Goal: Task Accomplishment & Management: Use online tool/utility

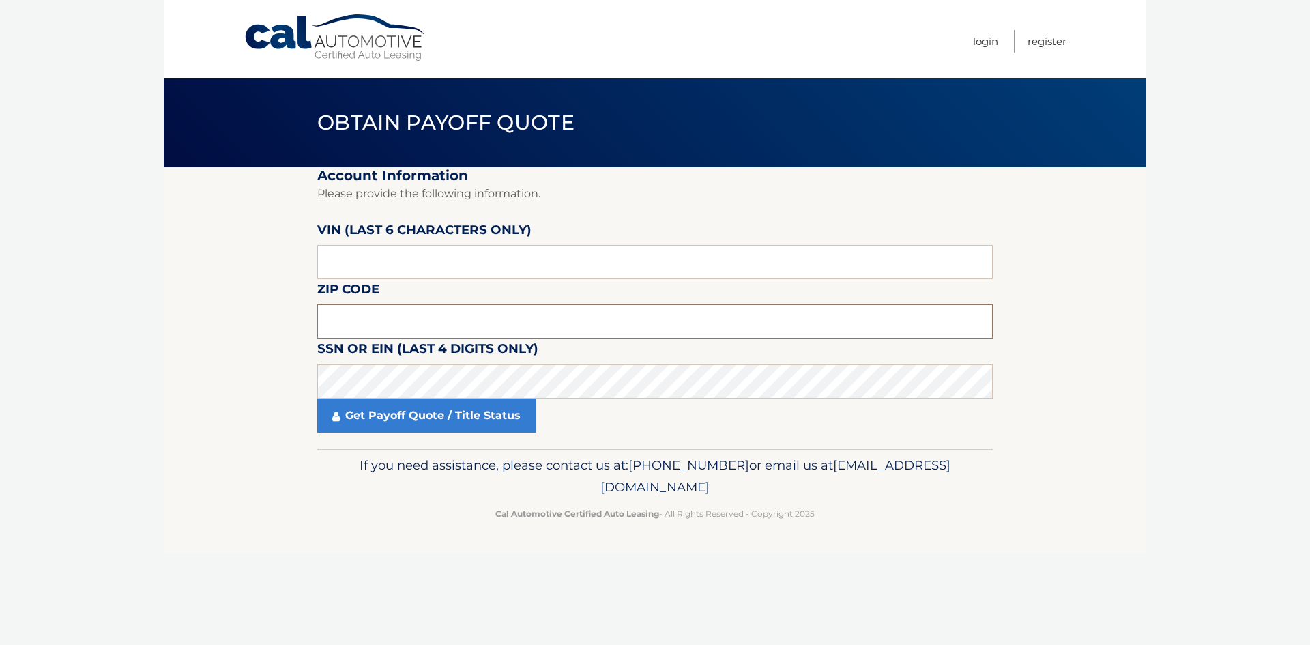
click at [373, 320] on input "text" at bounding box center [655, 321] width 676 height 34
type input "33401"
click at [388, 263] on input "text" at bounding box center [655, 262] width 676 height 34
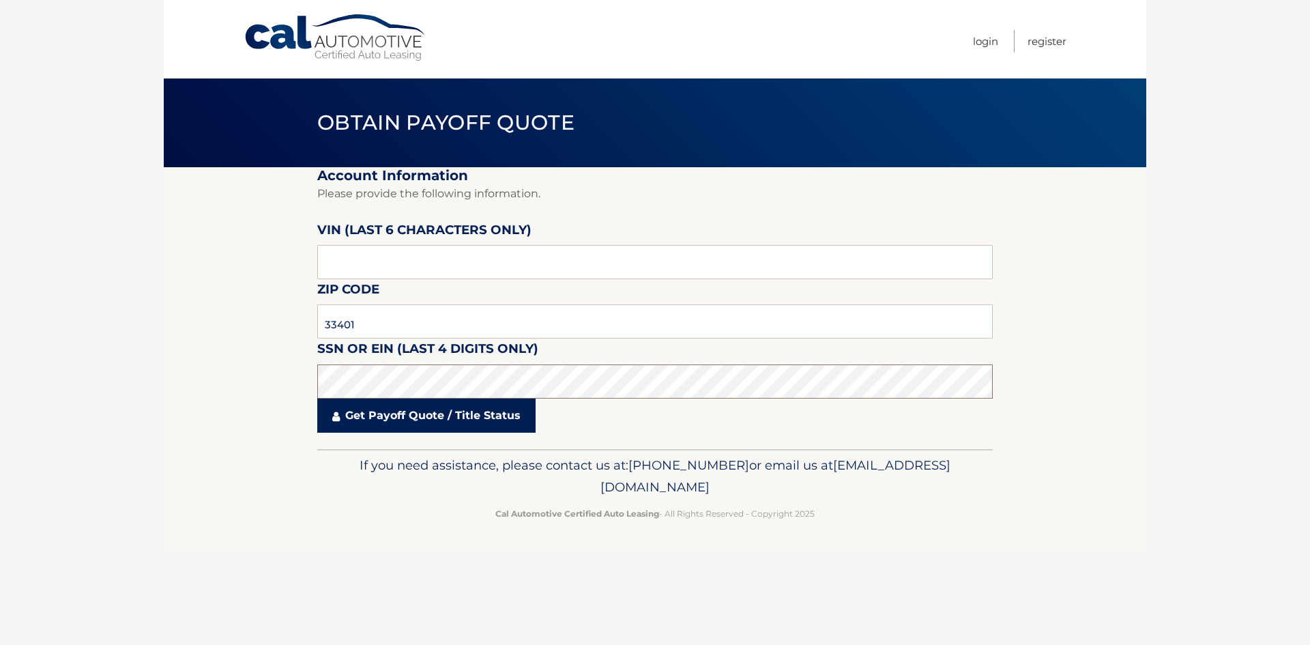
click button "For Originating Dealer" at bounding box center [0, 0] width 0 height 0
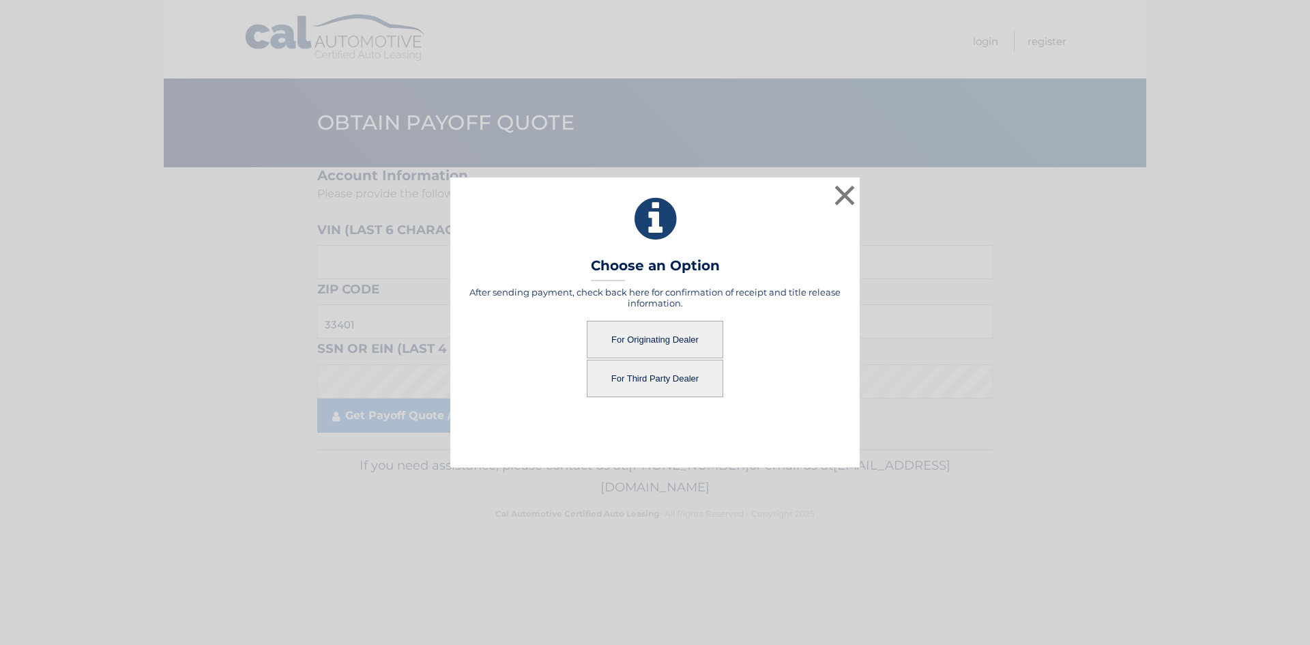
click at [670, 348] on button "For Originating Dealer" at bounding box center [655, 340] width 136 height 38
